Goal: Information Seeking & Learning: Learn about a topic

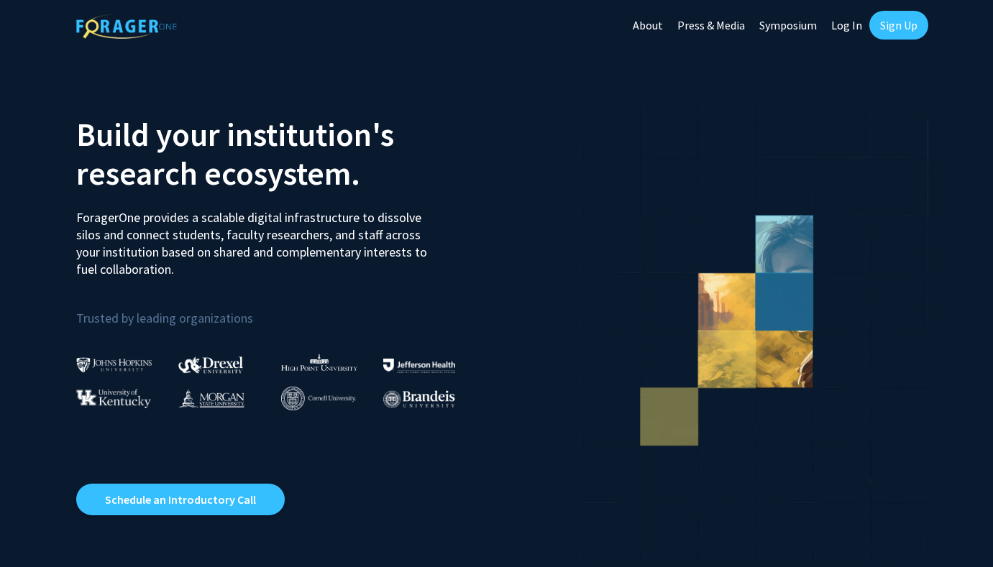
click at [844, 24] on link "Log In" at bounding box center [846, 25] width 45 height 50
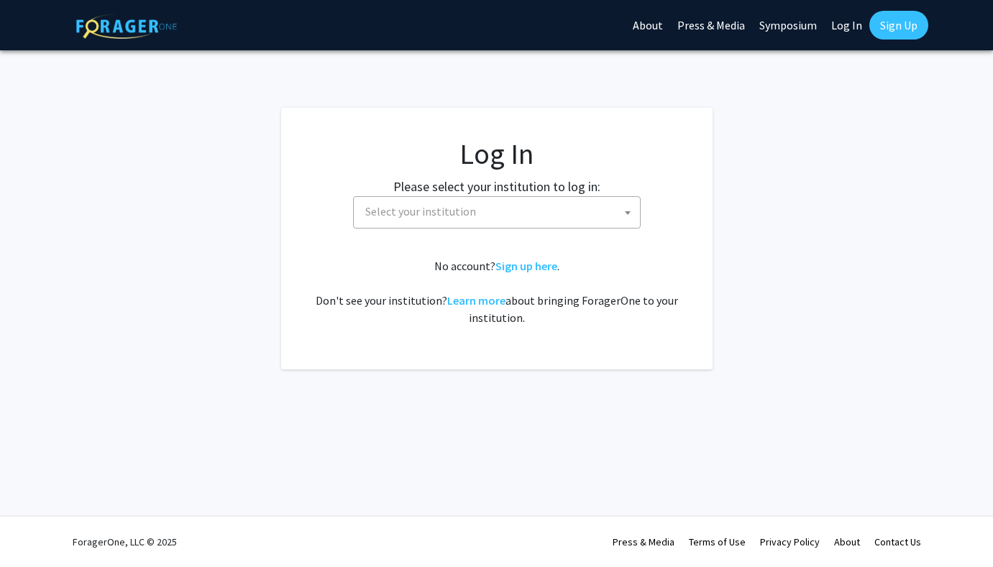
click at [550, 214] on span "Select your institution" at bounding box center [500, 211] width 280 height 29
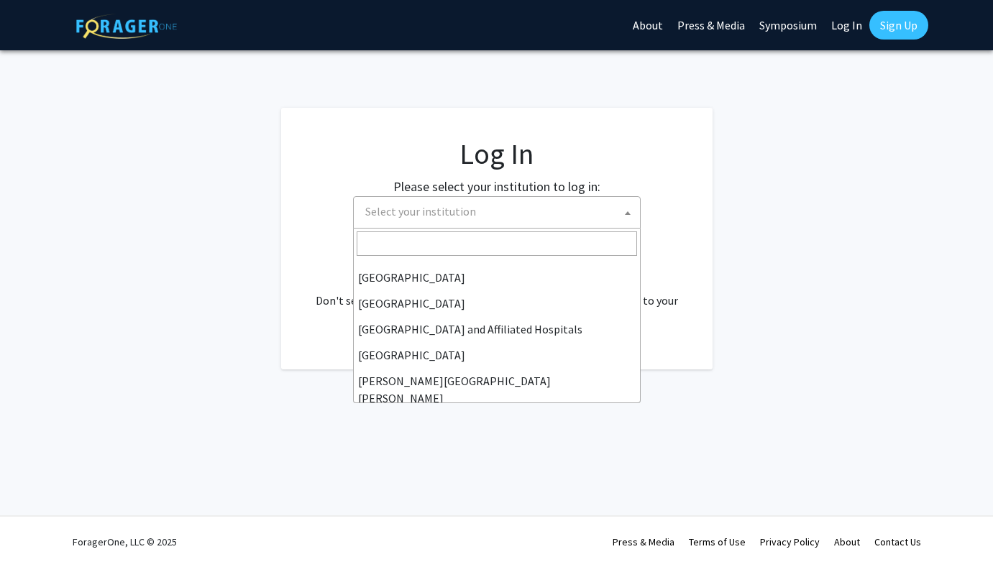
scroll to position [179, 0]
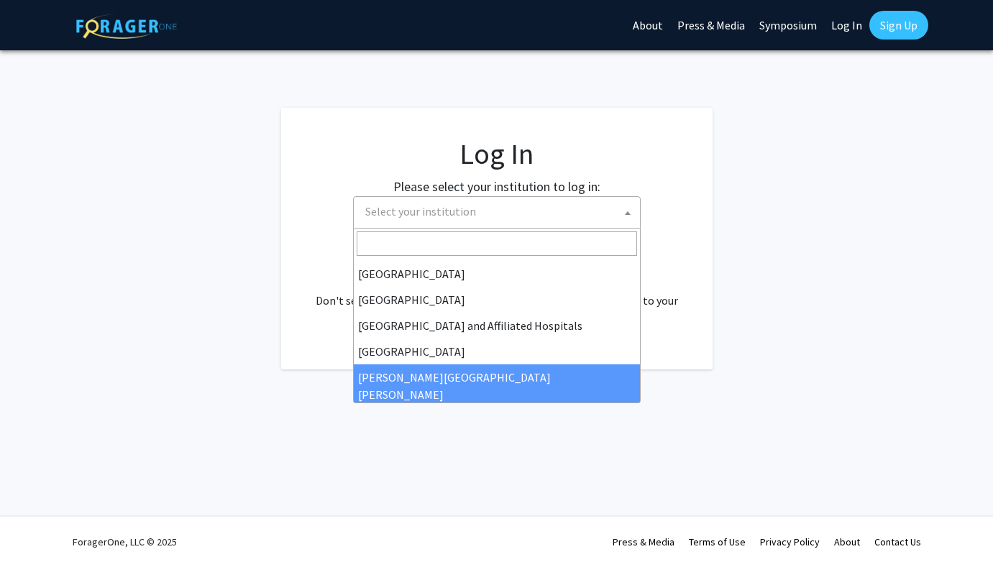
select select "1"
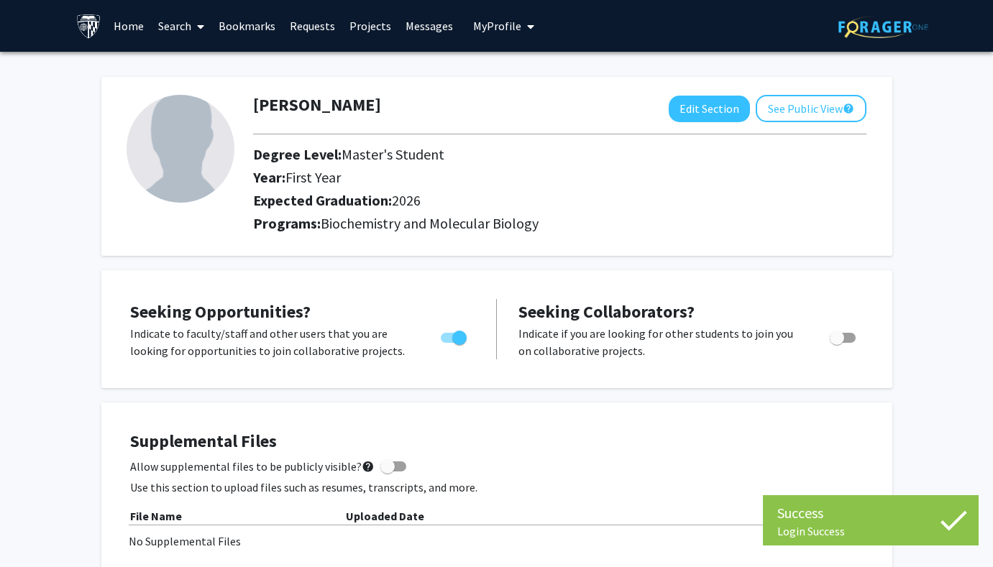
click at [882, 26] on img at bounding box center [883, 27] width 90 height 22
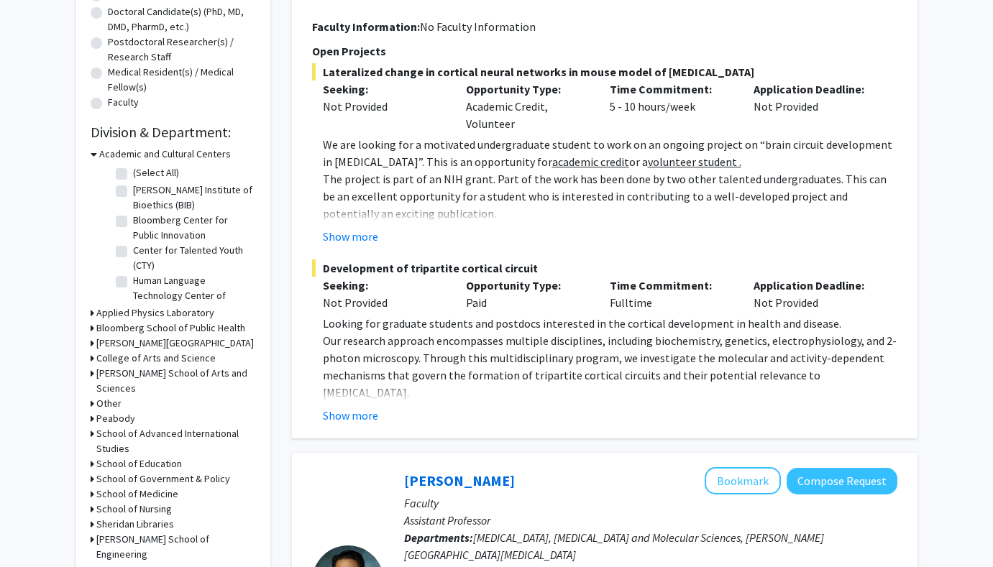
scroll to position [324, 0]
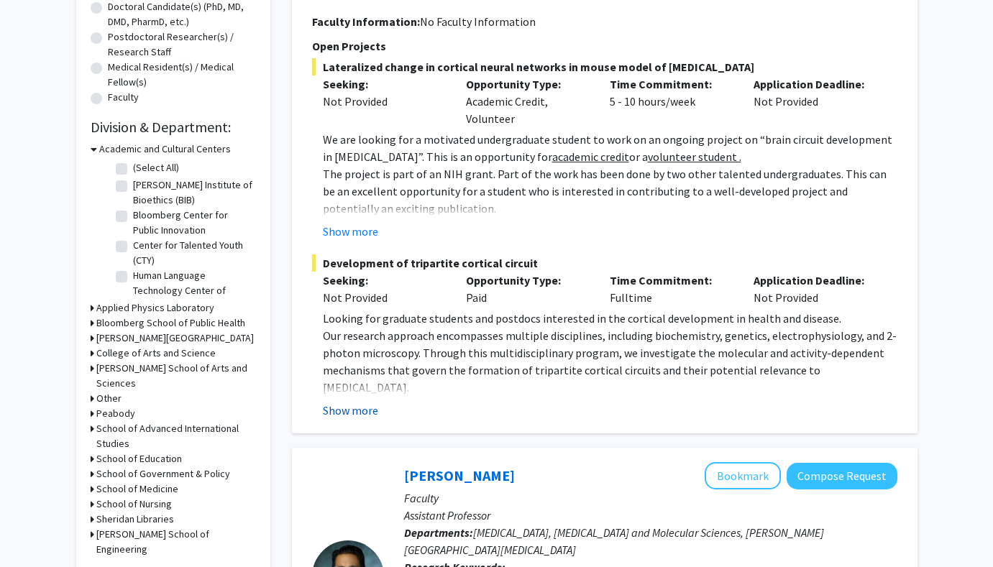
click at [360, 402] on button "Show more" at bounding box center [350, 410] width 55 height 17
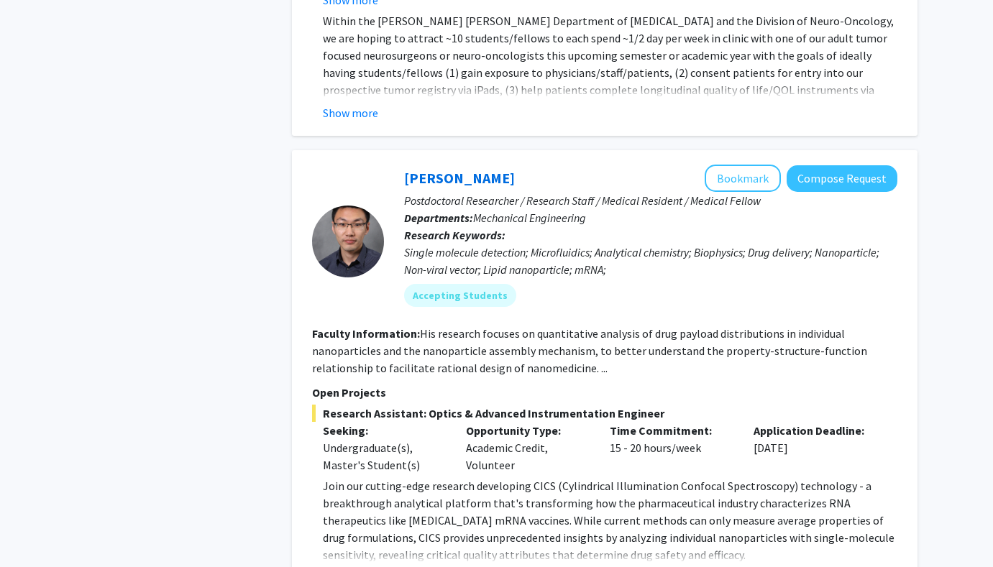
scroll to position [1469, 0]
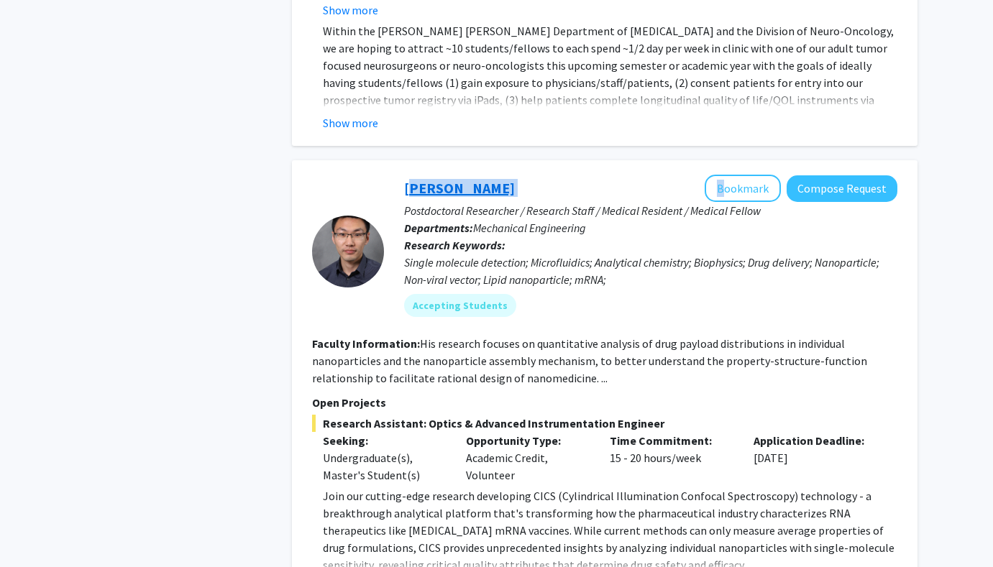
drag, startPoint x: 492, startPoint y: 145, endPoint x: 404, endPoint y: 143, distance: 87.8
click at [404, 175] on div "Sixuan Li Bookmark Compose Request" at bounding box center [650, 188] width 493 height 27
copy div "[PERSON_NAME]"
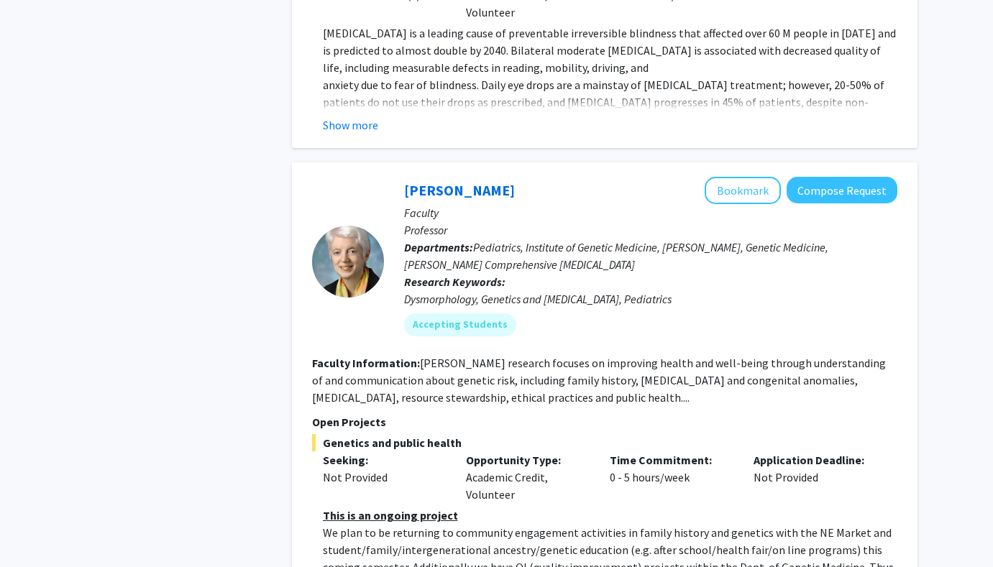
scroll to position [6898, 0]
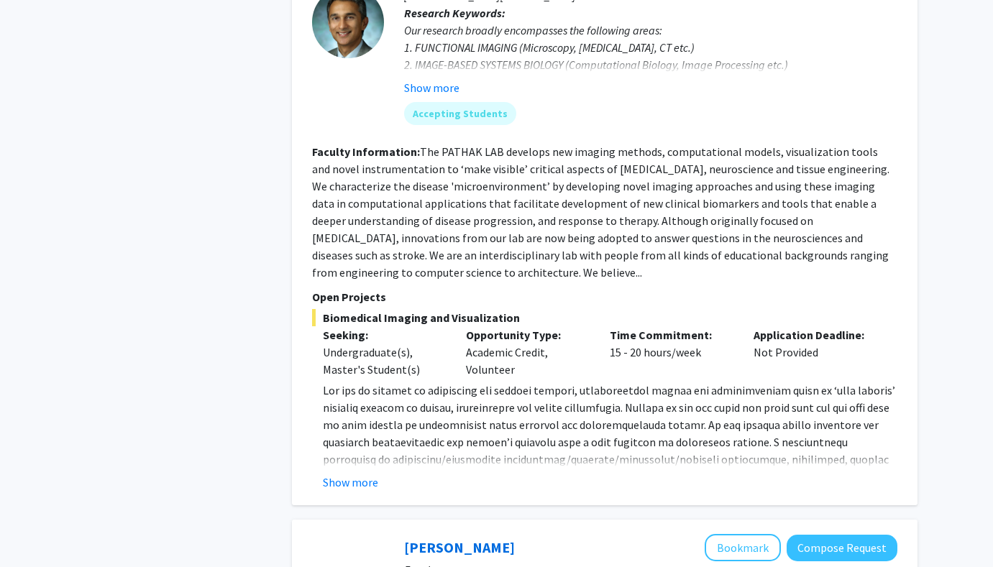
scroll to position [1266, 0]
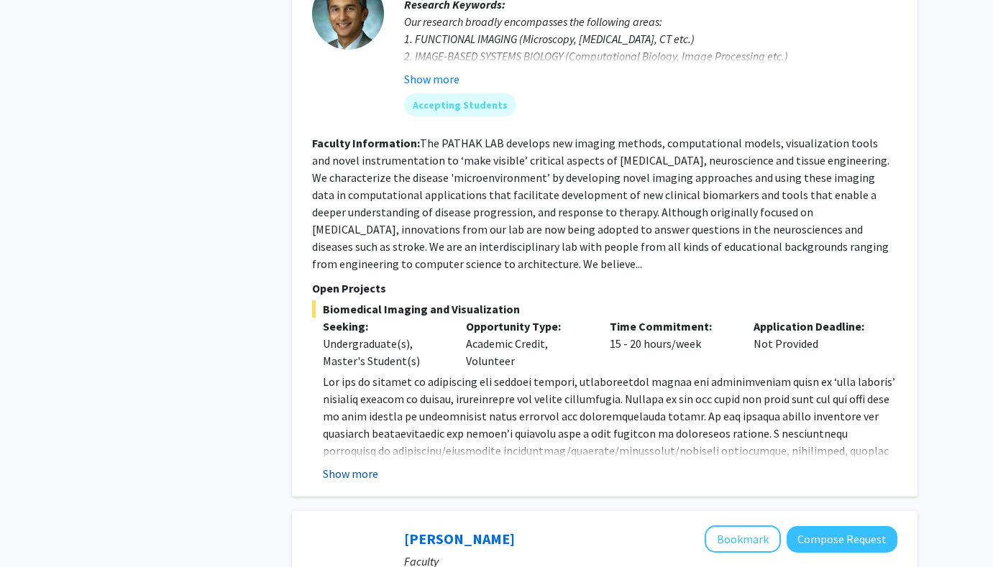
click at [357, 465] on button "Show more" at bounding box center [350, 473] width 55 height 17
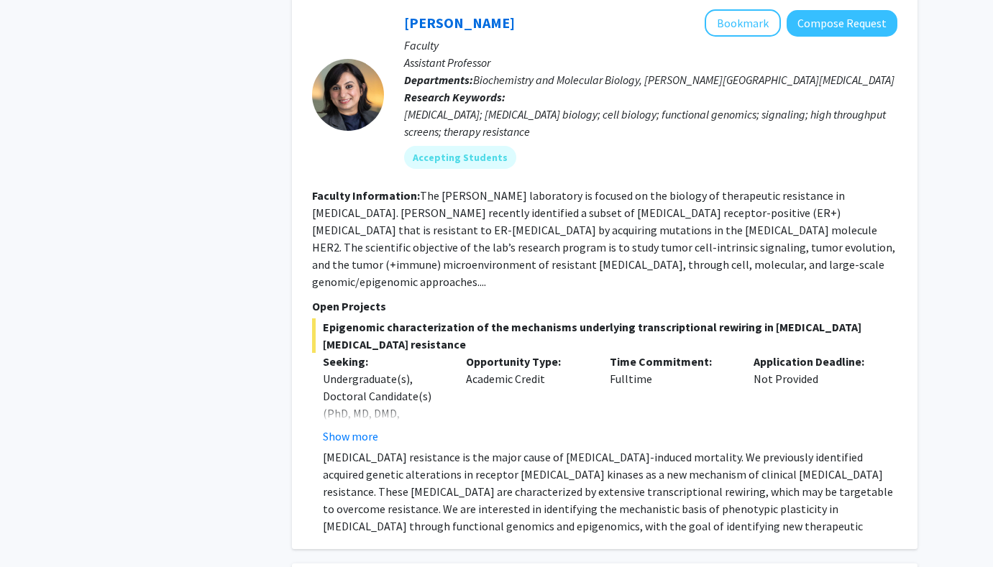
scroll to position [2498, 0]
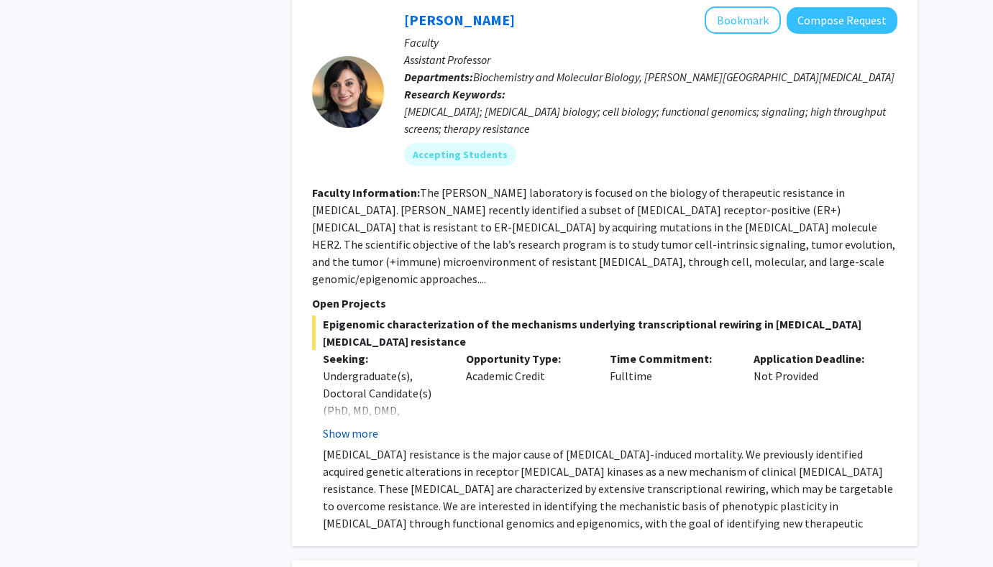
click at [355, 425] on button "Show more" at bounding box center [350, 433] width 55 height 17
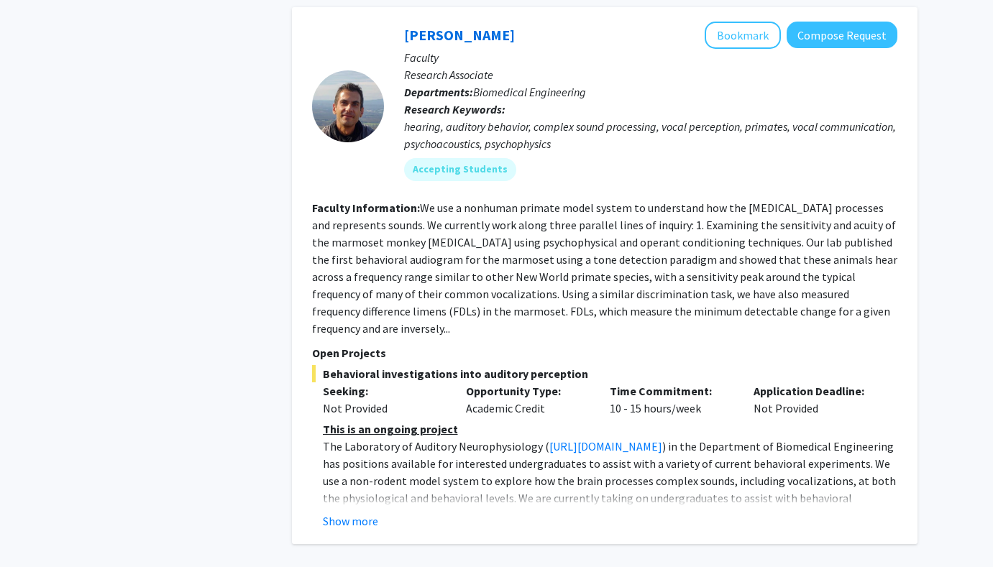
scroll to position [5434, 0]
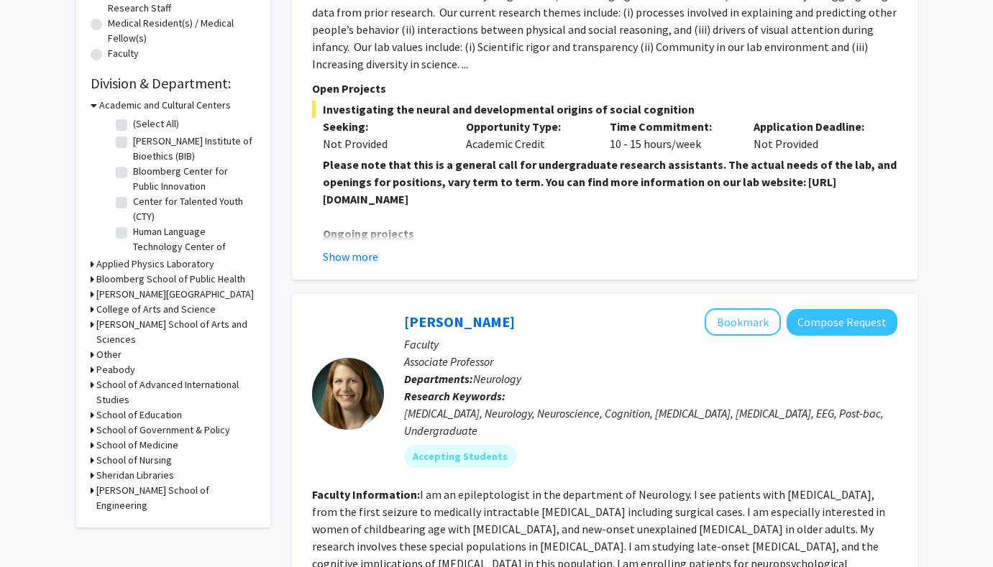
scroll to position [370, 0]
